Goal: Information Seeking & Learning: Learn about a topic

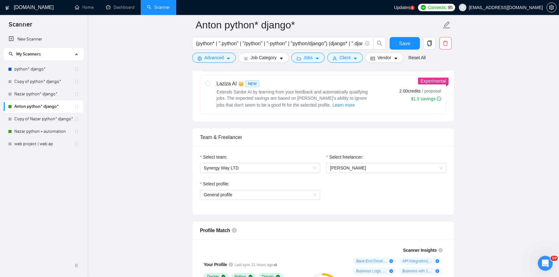
scroll to position [95, 0]
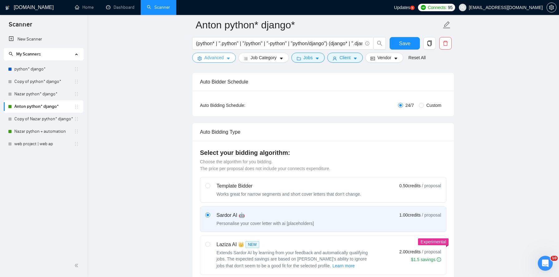
click at [223, 55] on span "Advanced" at bounding box center [213, 57] width 19 height 7
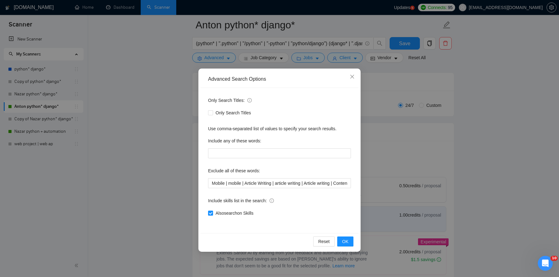
click at [162, 107] on div "Advanced Search Options Only Search Titles: Only Search Titles Use comma-separa…" at bounding box center [279, 138] width 559 height 277
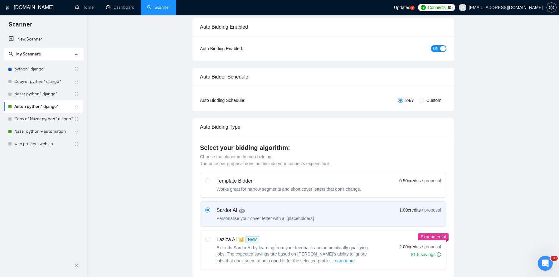
scroll to position [0, 0]
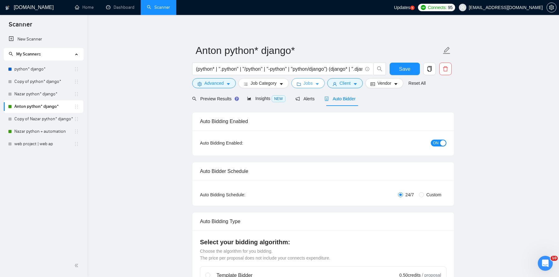
click at [316, 83] on button "Jobs" at bounding box center [308, 83] width 34 height 10
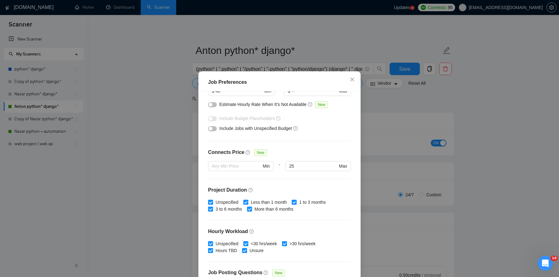
scroll to position [158, 0]
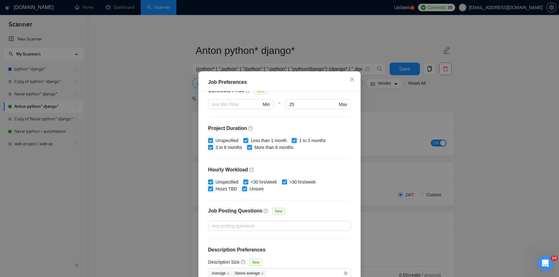
click at [431, 100] on div "Job Preferences Budget Project Type All Fixed Price Hourly Rate Fixed Price Bud…" at bounding box center [279, 138] width 559 height 277
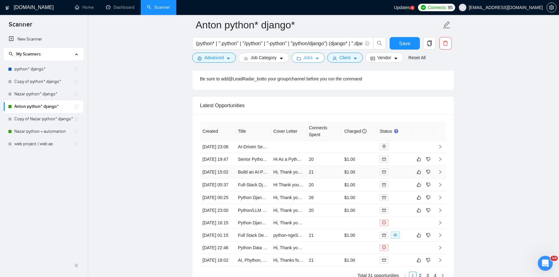
scroll to position [1586, 0]
click at [292, 150] on td at bounding box center [289, 148] width 36 height 12
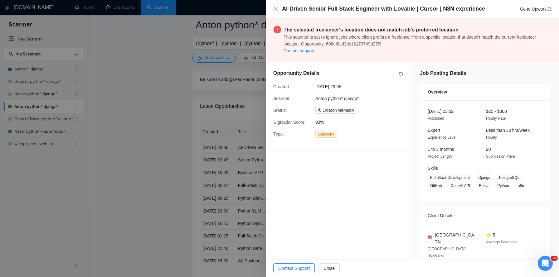
click at [202, 179] on div at bounding box center [279, 138] width 559 height 277
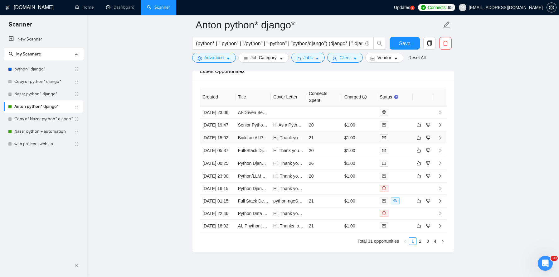
scroll to position [1629, 0]
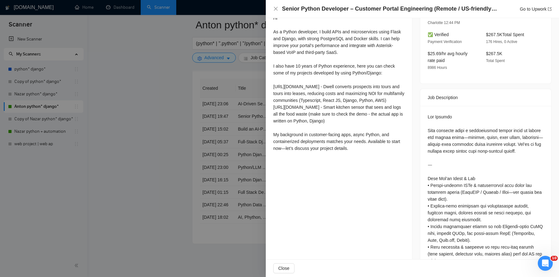
scroll to position [186, 0]
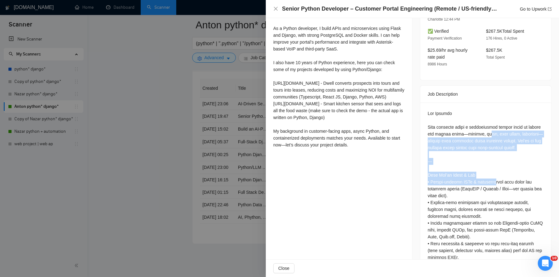
drag, startPoint x: 486, startPoint y: 126, endPoint x: 499, endPoint y: 175, distance: 50.6
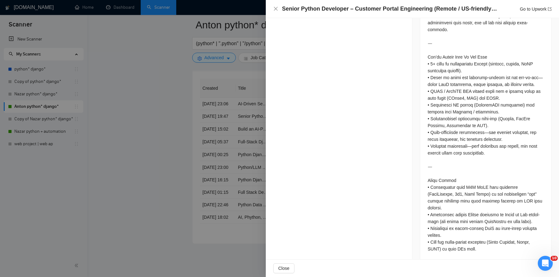
scroll to position [472, 0]
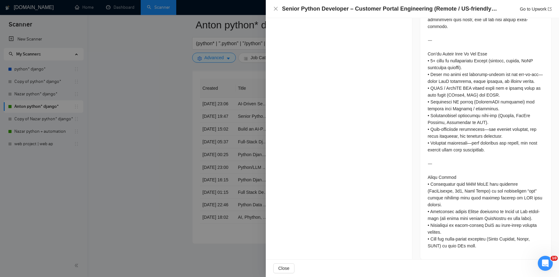
click at [205, 139] on div at bounding box center [279, 138] width 559 height 277
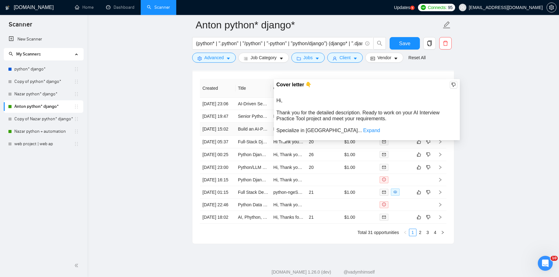
click at [295, 136] on td "Hi, Thank you for the detailed description. Ready to work on your AI Interview …" at bounding box center [289, 129] width 36 height 13
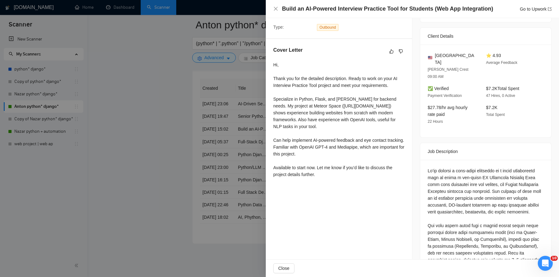
scroll to position [135, 0]
drag, startPoint x: 319, startPoint y: 101, endPoint x: 335, endPoint y: 113, distance: 19.4
click at [335, 113] on div "Hi, Thank you for the detailed description. Ready to work on your AI Interview …" at bounding box center [338, 120] width 131 height 117
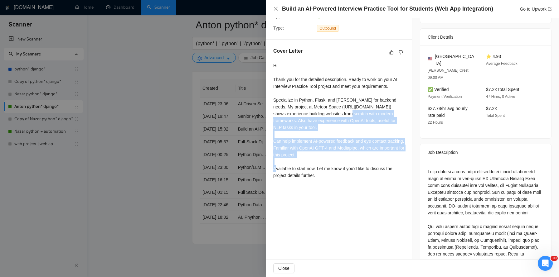
drag, startPoint x: 335, startPoint y: 113, endPoint x: 363, endPoint y: 157, distance: 52.5
click at [363, 157] on div "Hi, Thank you for the detailed description. Ready to work on your AI Interview …" at bounding box center [338, 120] width 131 height 117
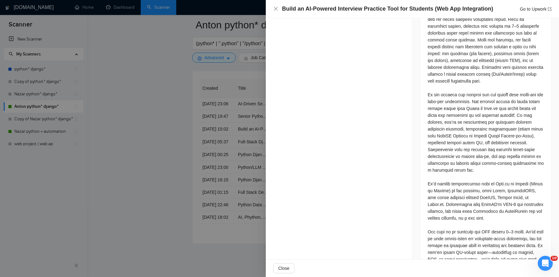
scroll to position [424, 0]
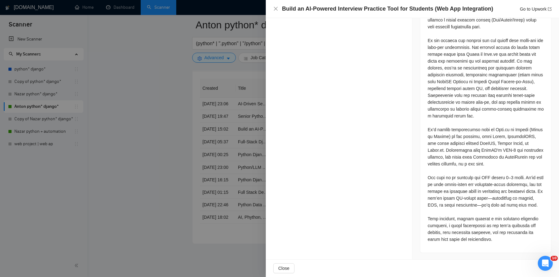
click at [238, 152] on div at bounding box center [279, 138] width 559 height 277
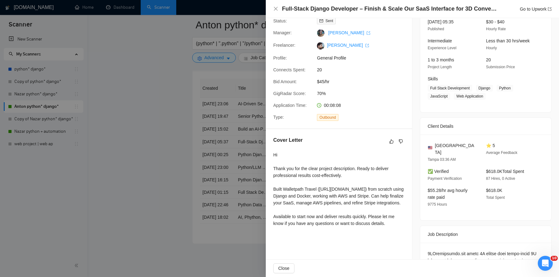
scroll to position [51, 0]
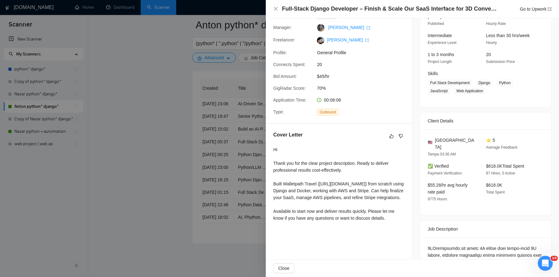
drag, startPoint x: 330, startPoint y: 182, endPoint x: 365, endPoint y: 228, distance: 57.5
click at [365, 222] on div "Hi Thank you for the clear project description. Ready to deliver professional r…" at bounding box center [338, 184] width 131 height 76
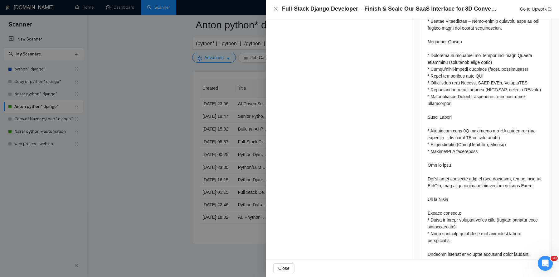
scroll to position [548, 0]
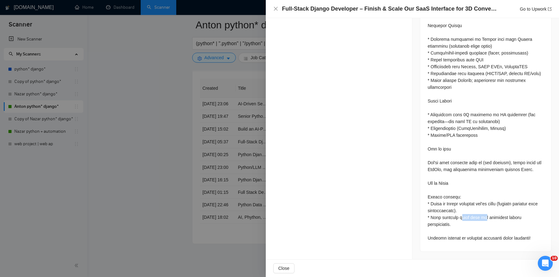
drag, startPoint x: 460, startPoint y: 226, endPoint x: 485, endPoint y: 225, distance: 25.3
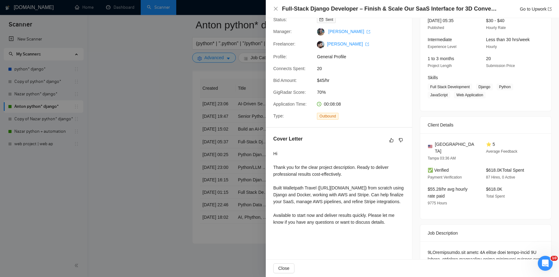
scroll to position [0, 0]
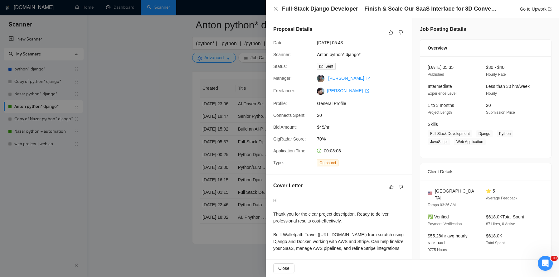
click at [153, 147] on div at bounding box center [279, 138] width 559 height 277
